Goal: Check status

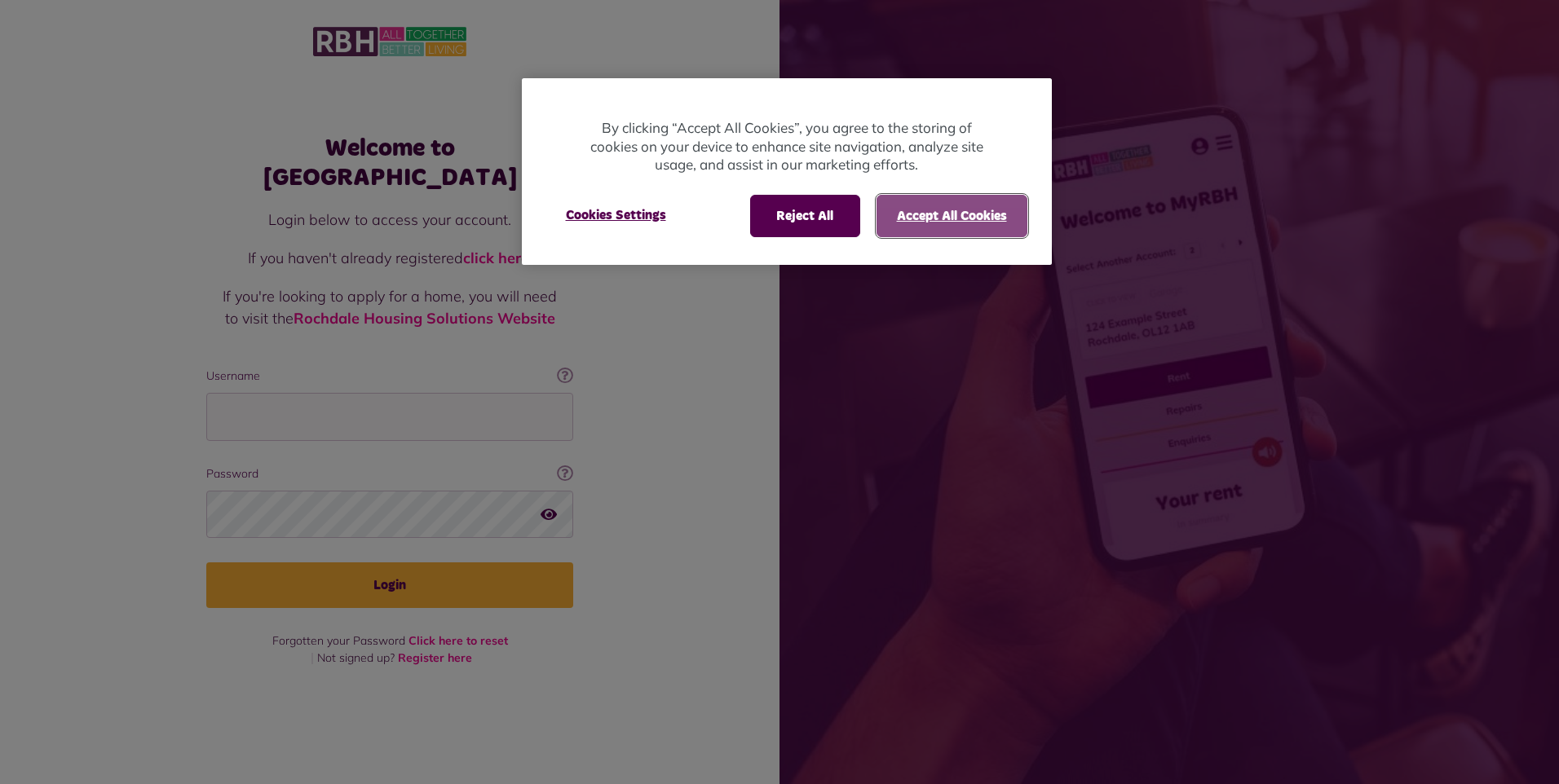
click at [926, 202] on button "Accept All Cookies" at bounding box center [952, 216] width 151 height 42
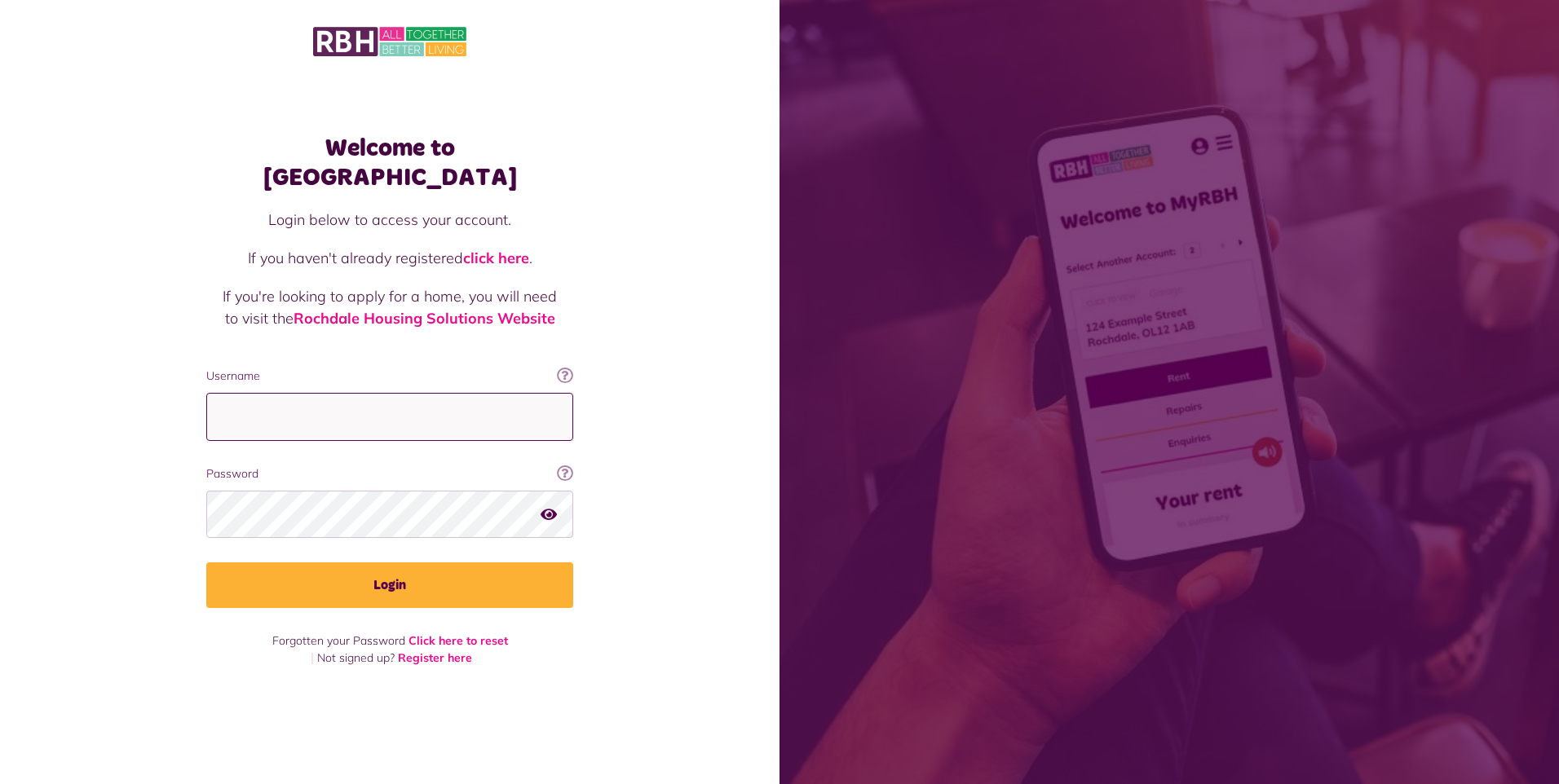
drag, startPoint x: 360, startPoint y: 386, endPoint x: 358, endPoint y: 397, distance: 11.2
click at [361, 393] on input "Username" at bounding box center [389, 417] width 367 height 48
type input "**********"
click at [206, 562] on button "Login" at bounding box center [389, 585] width 367 height 46
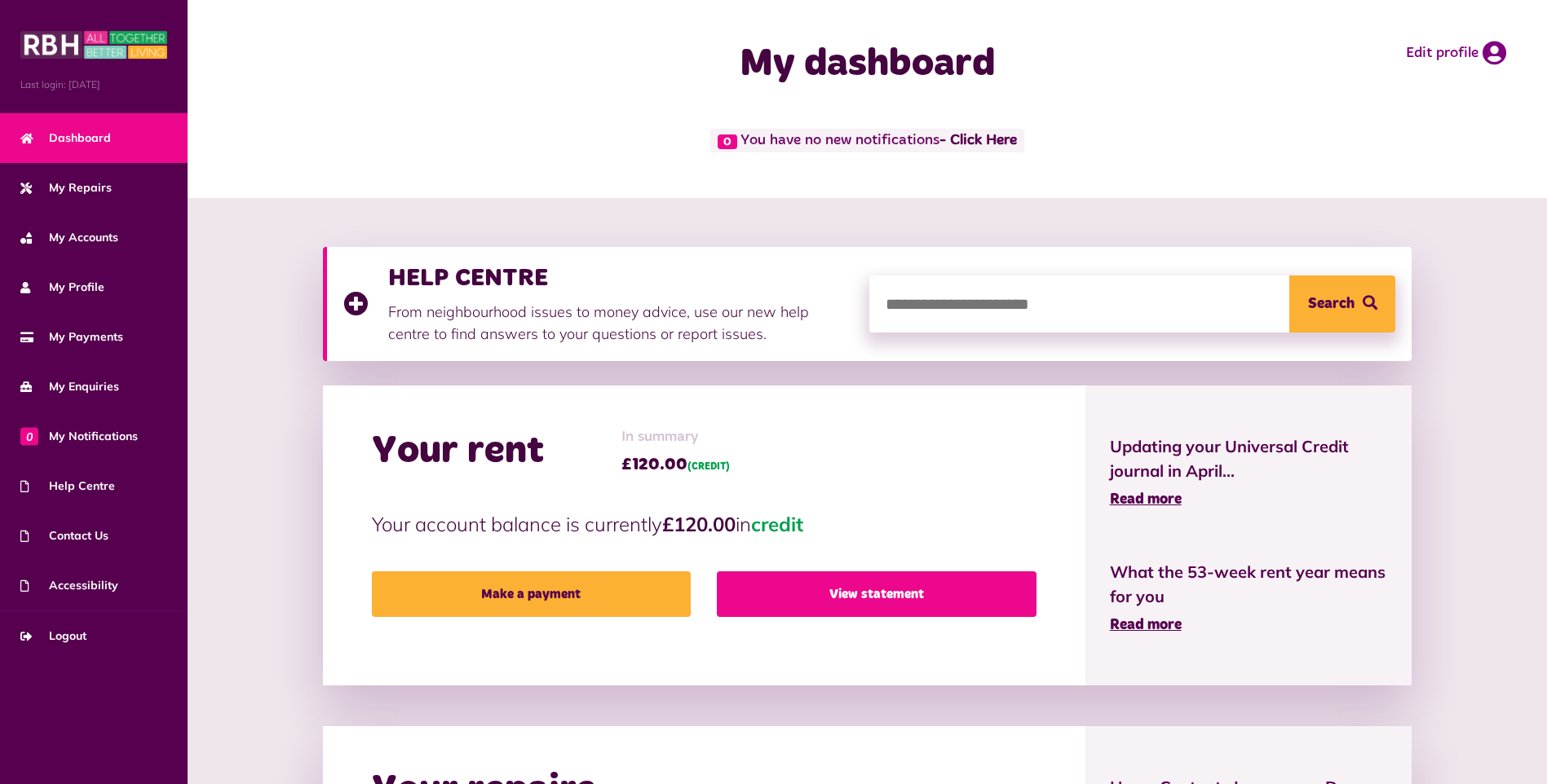
click at [909, 604] on link "View statement" at bounding box center [876, 594] width 318 height 46
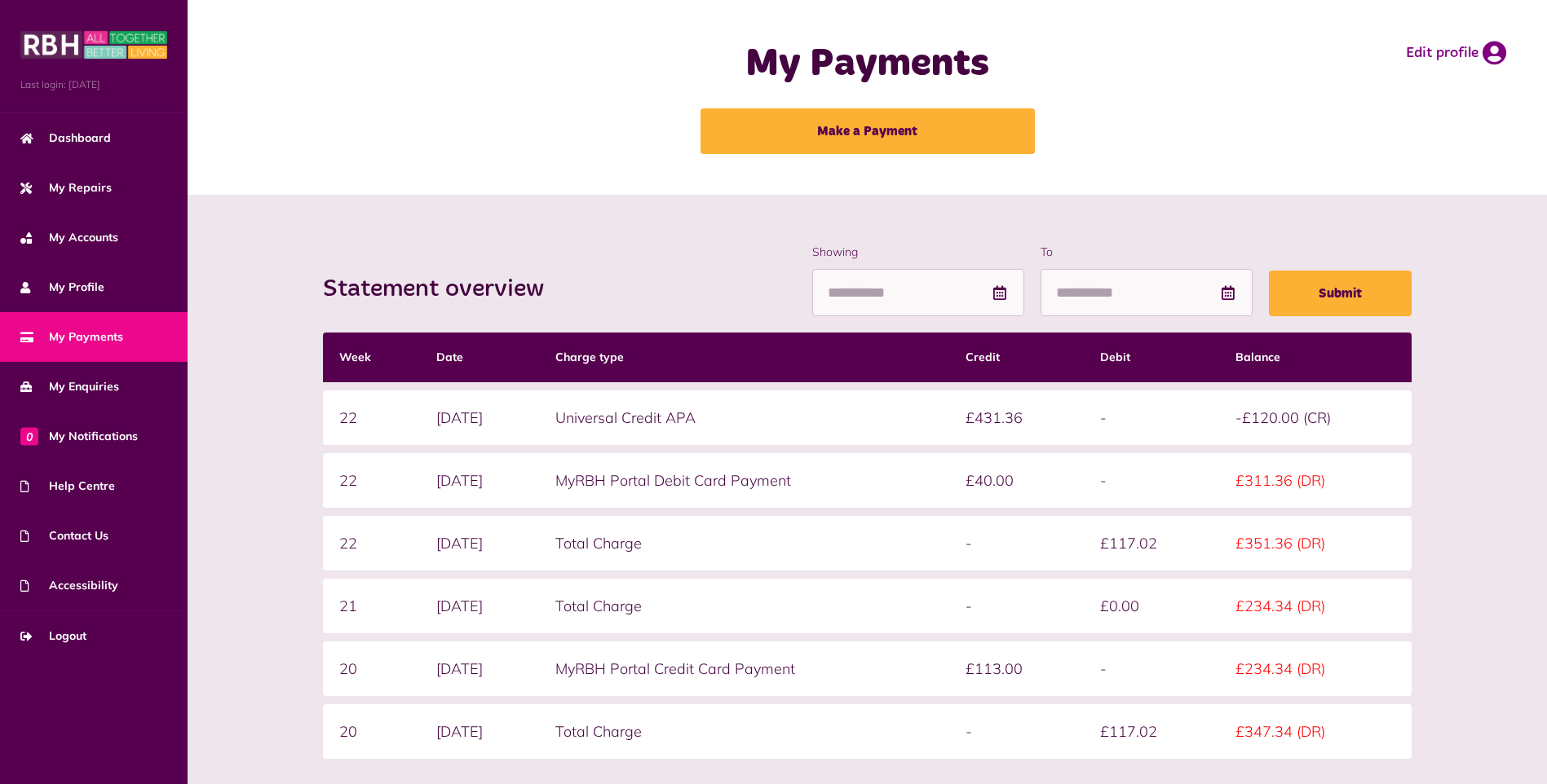
scroll to position [82, 0]
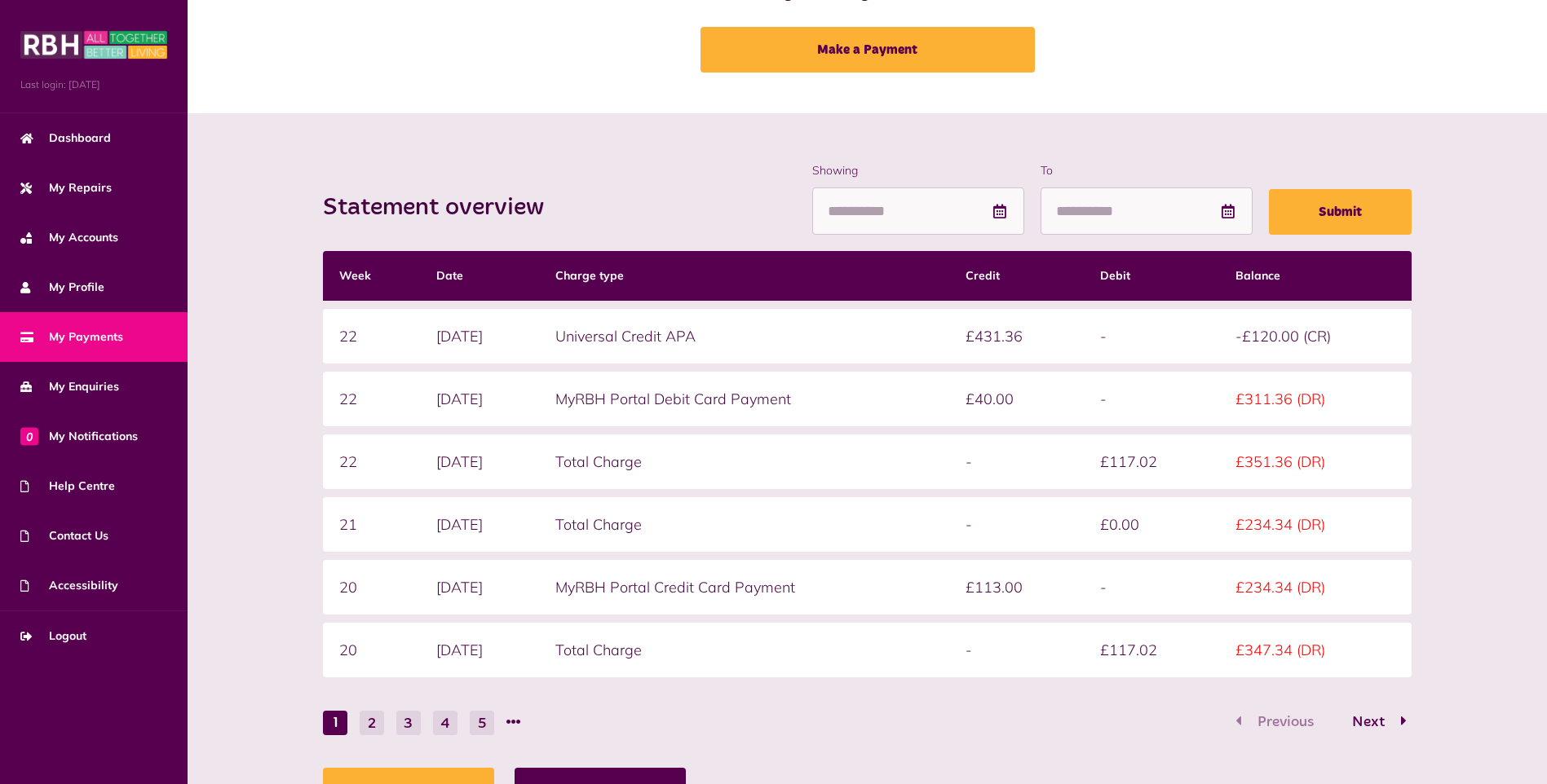
click at [400, 139] on div "Statement overview Showing To Submit Week Date Charge type Credit Debit Balance…" at bounding box center [867, 492] width 1359 height 758
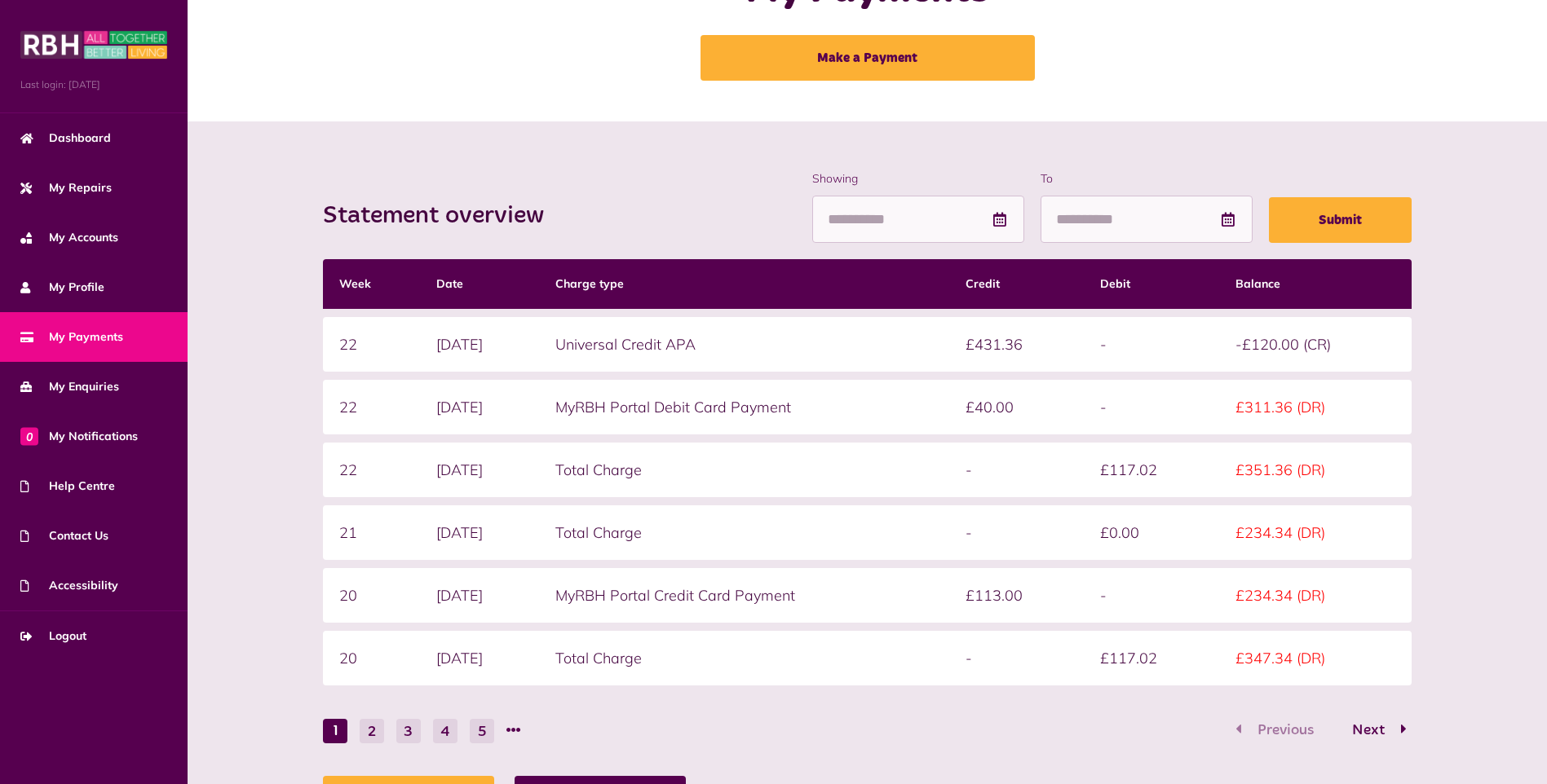
scroll to position [0, 0]
